Goal: Check status: Check status

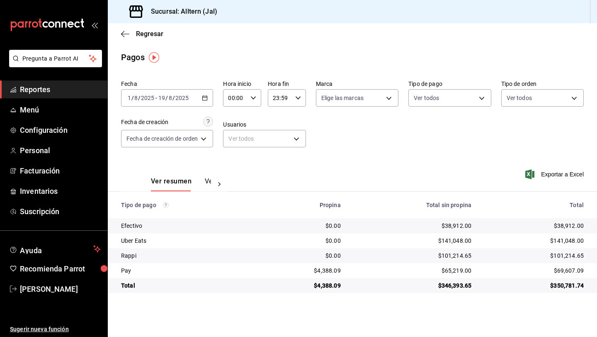
click at [33, 89] on span "Reportes" at bounding box center [60, 89] width 81 height 11
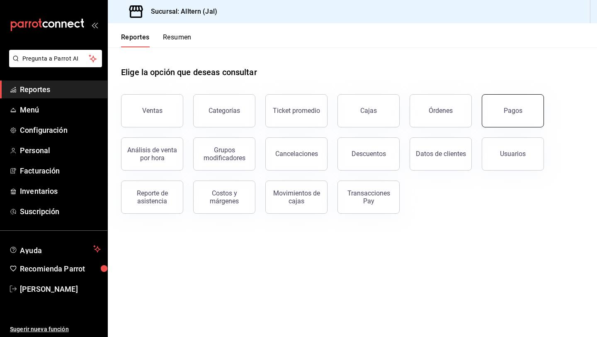
click at [502, 113] on button "Pagos" at bounding box center [513, 110] width 62 height 33
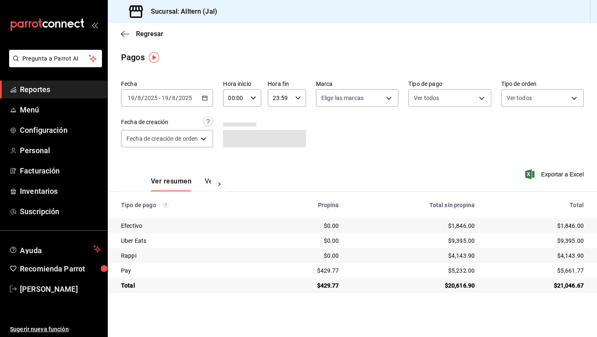
click at [215, 98] on div "Fecha [DATE] [DATE] - [DATE] [DATE] Hora inicio 00:00 Hora inicio Hora fin 23:5…" at bounding box center [352, 117] width 463 height 80
click at [206, 98] on icon "button" at bounding box center [205, 98] width 6 height 6
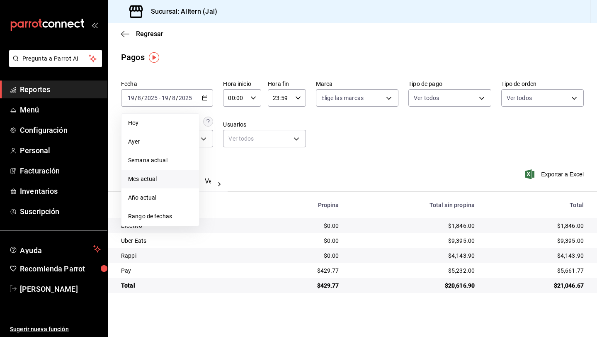
click at [158, 179] on span "Mes actual" at bounding box center [160, 179] width 64 height 9
